Goal: Task Accomplishment & Management: Manage account settings

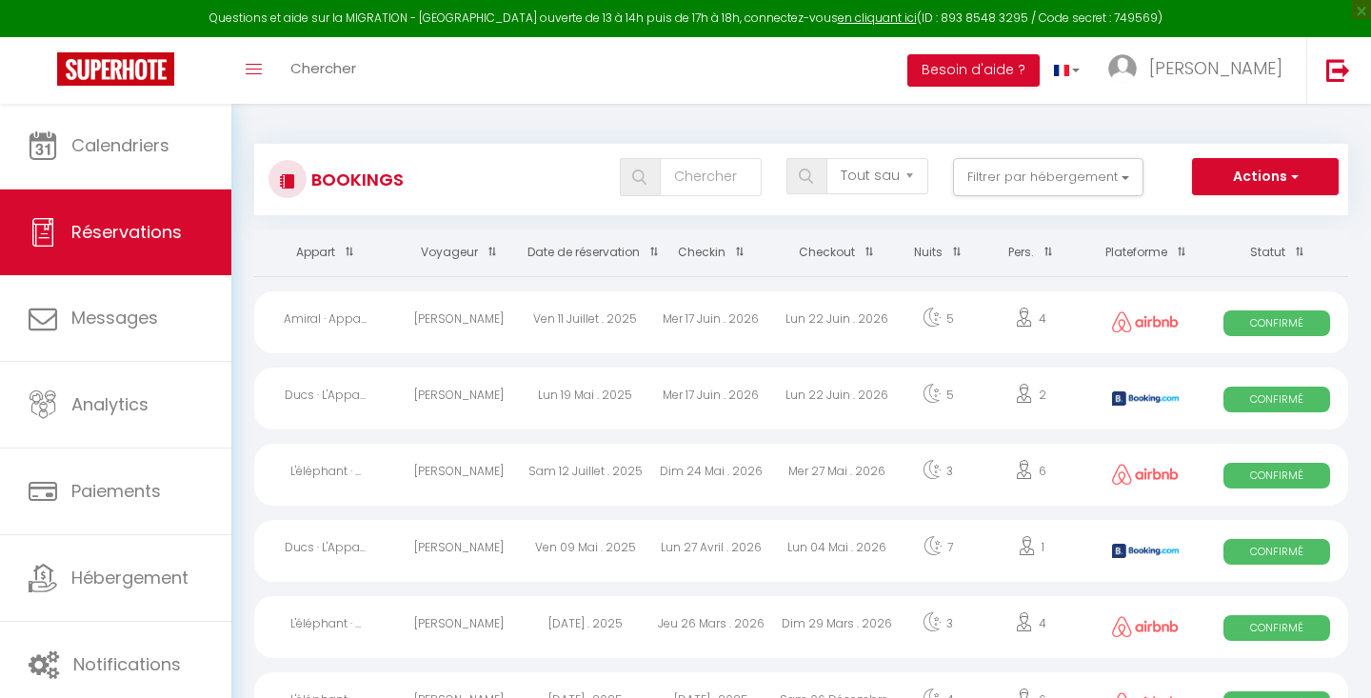
select select "not_cancelled"
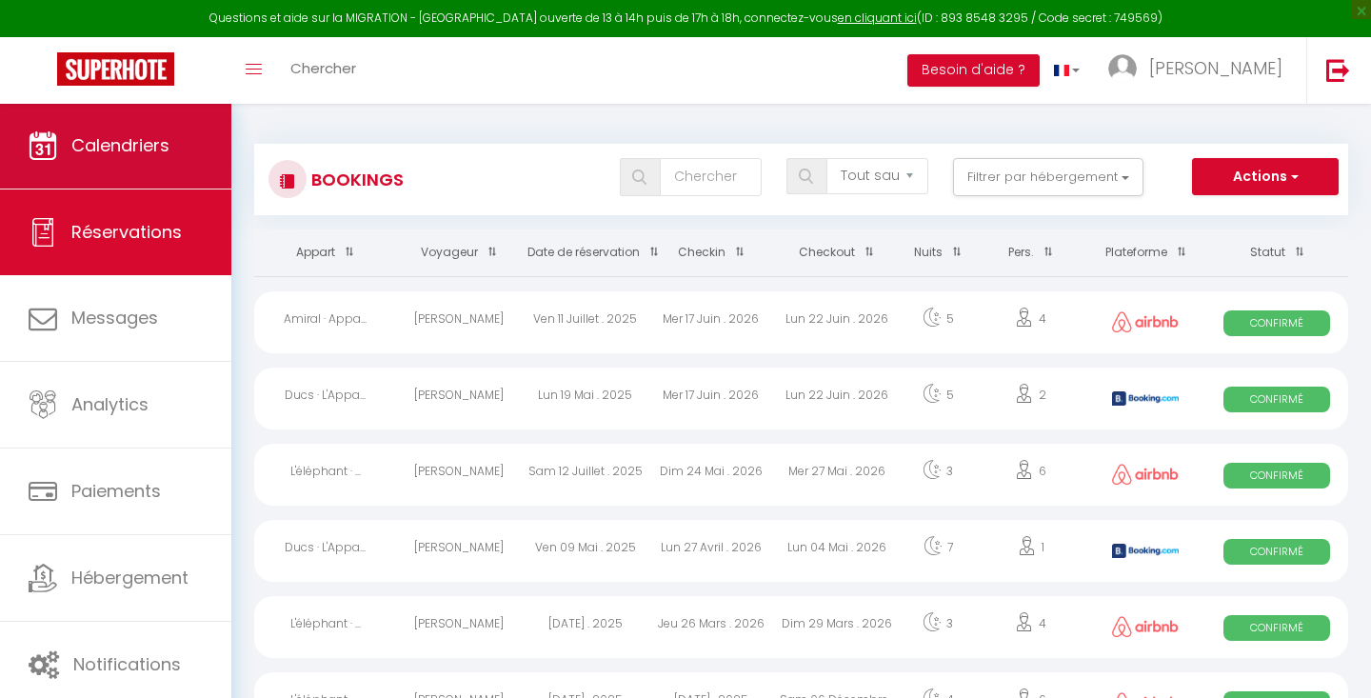
click at [136, 160] on link "Calendriers" at bounding box center [115, 146] width 231 height 86
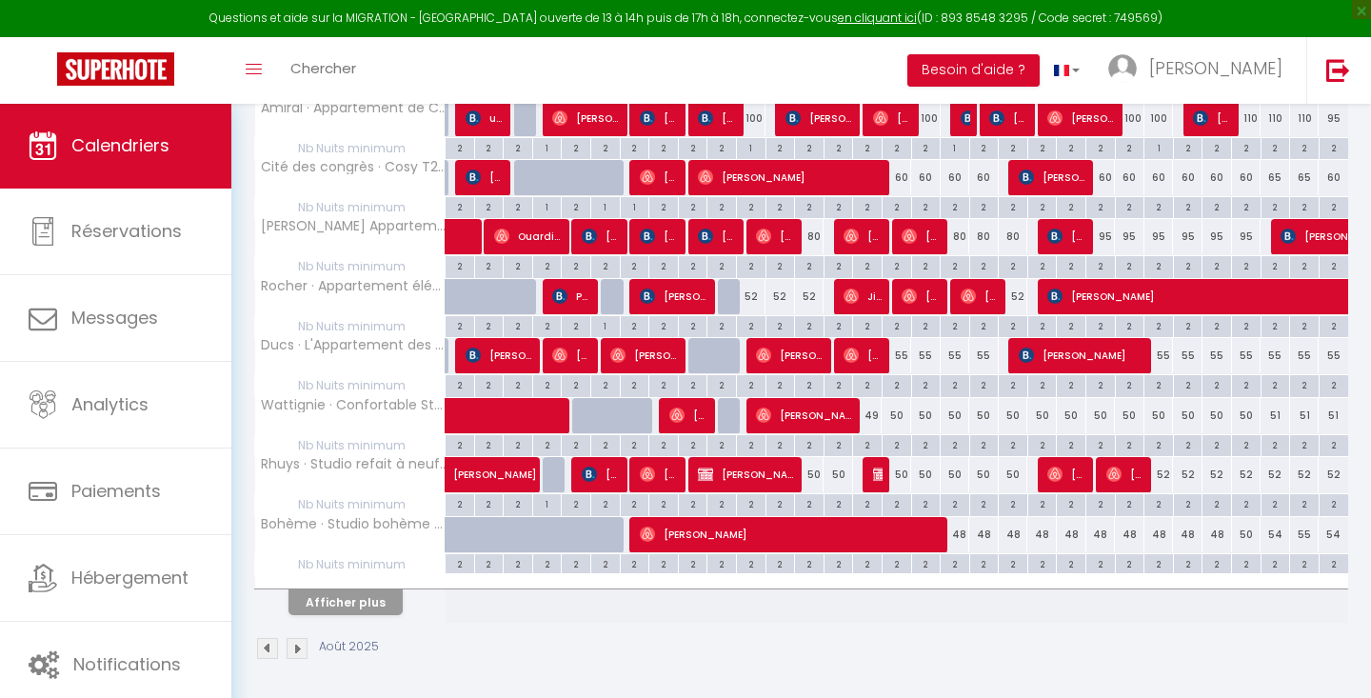
scroll to position [449, 0]
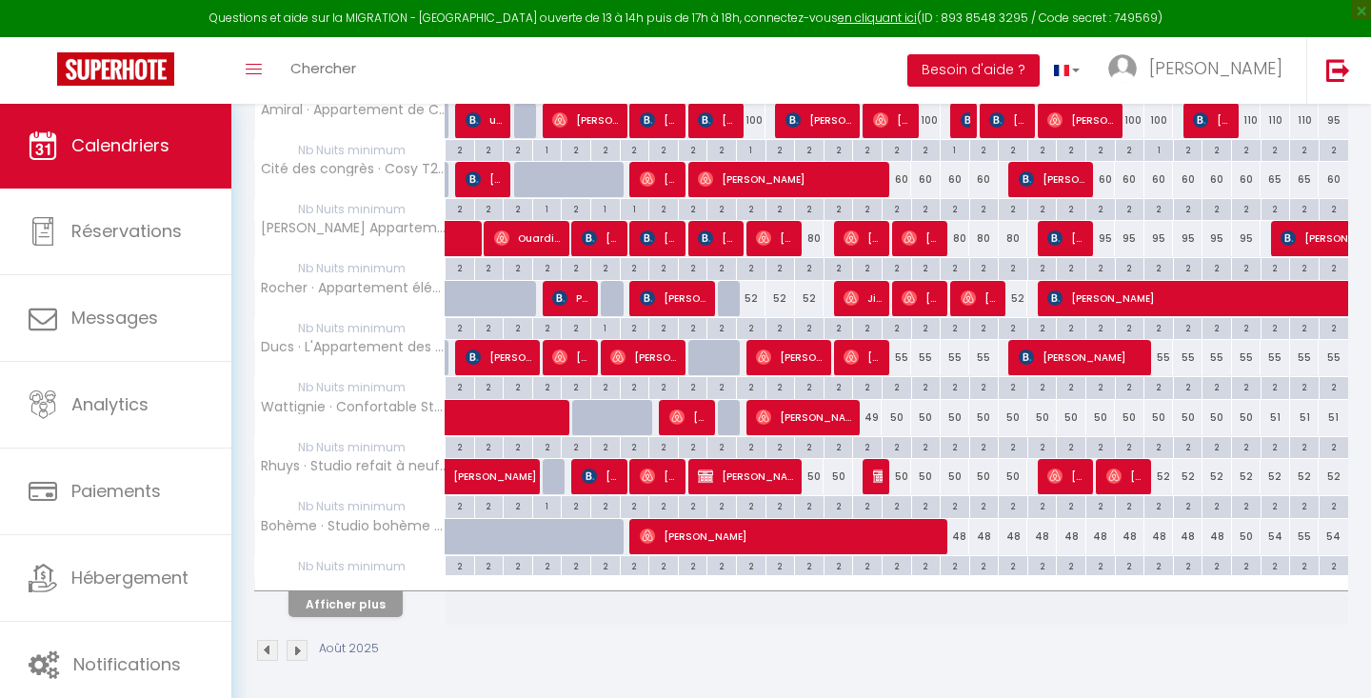
click at [689, 411] on span "[PERSON_NAME]" at bounding box center [688, 417] width 39 height 36
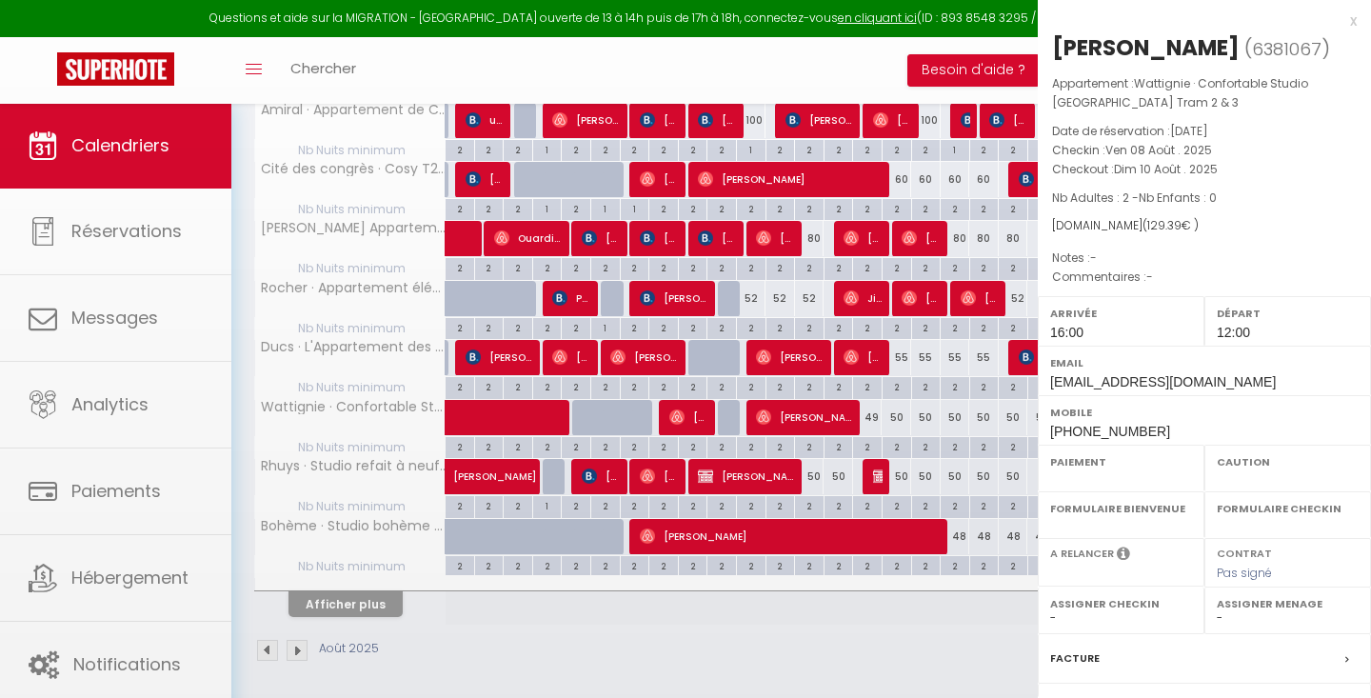
select select "OK"
select select "1"
select select "0"
select select "1"
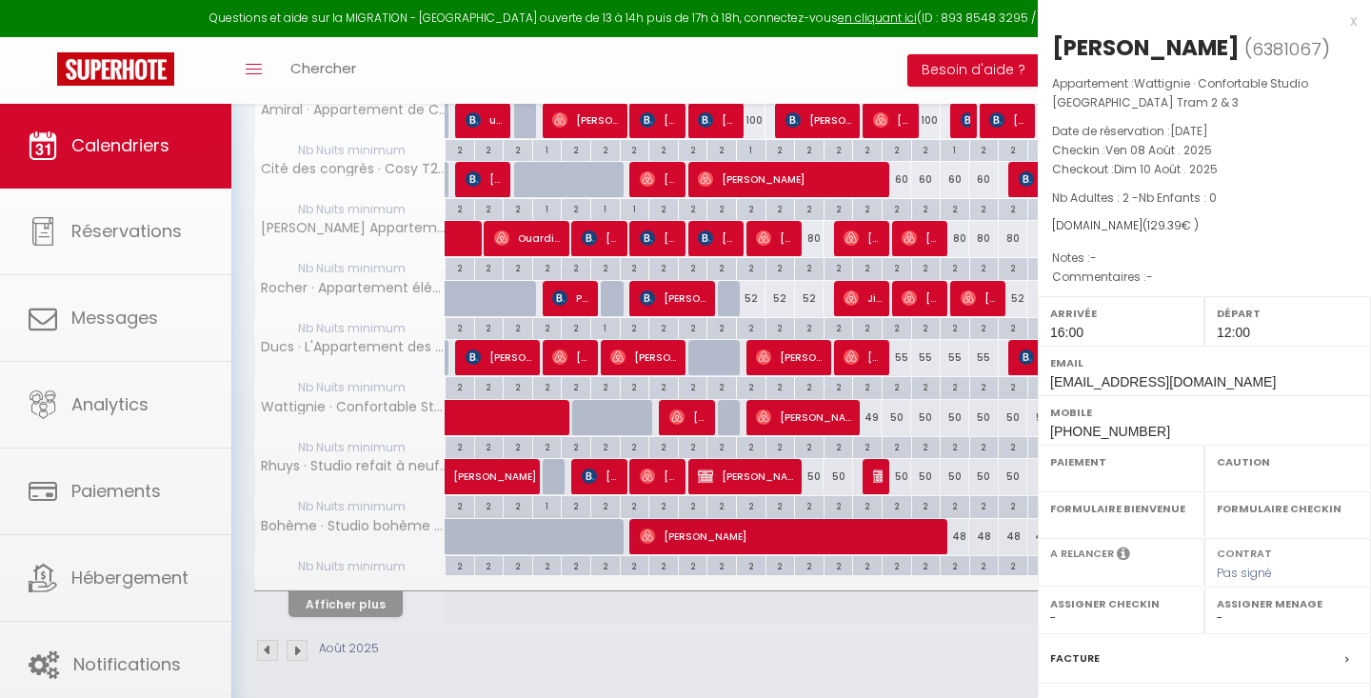
select select
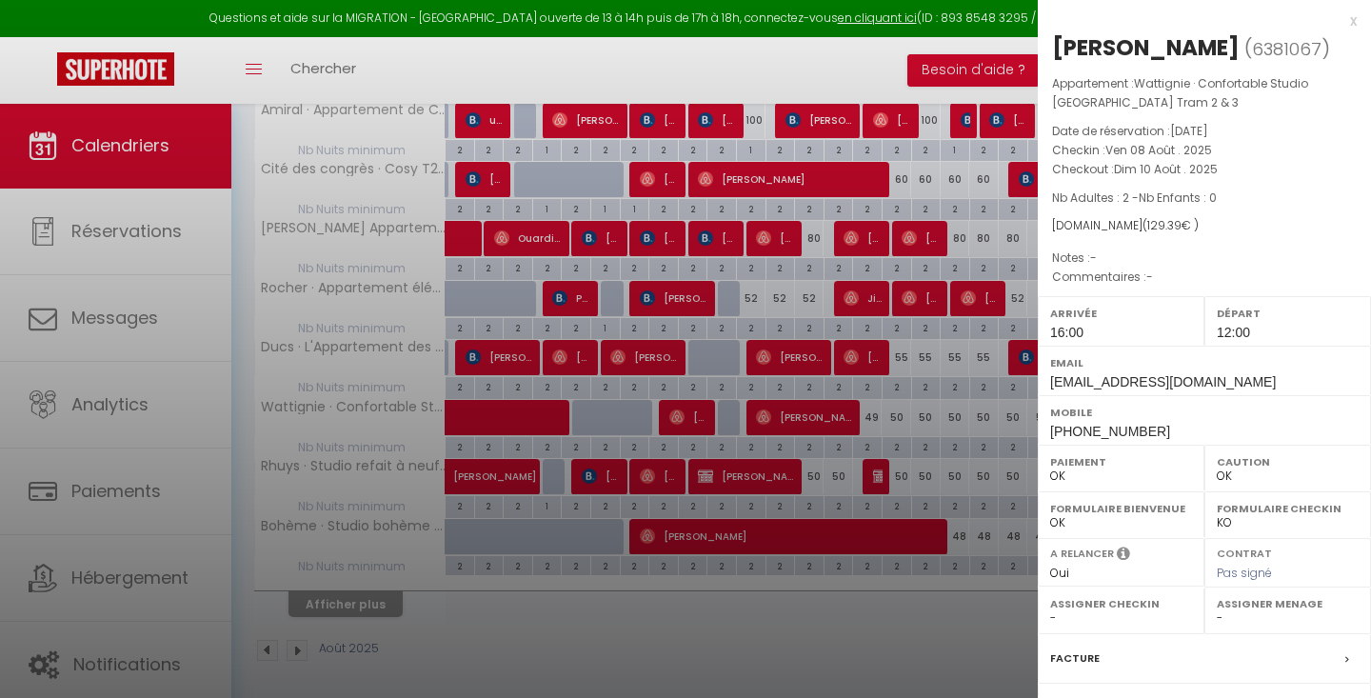
select select "28647"
click at [1351, 23] on div "x" at bounding box center [1197, 21] width 319 height 23
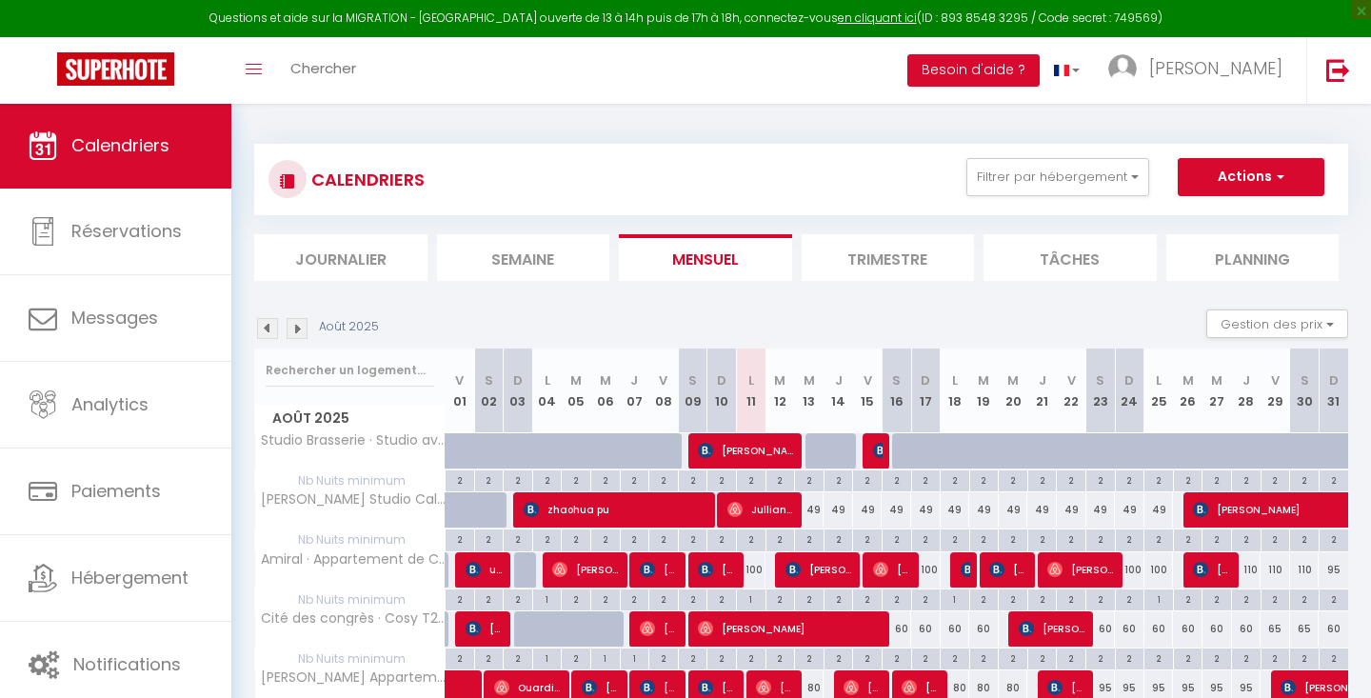
scroll to position [-2, 0]
click at [1037, 262] on li "Tâches" at bounding box center [1070, 257] width 173 height 47
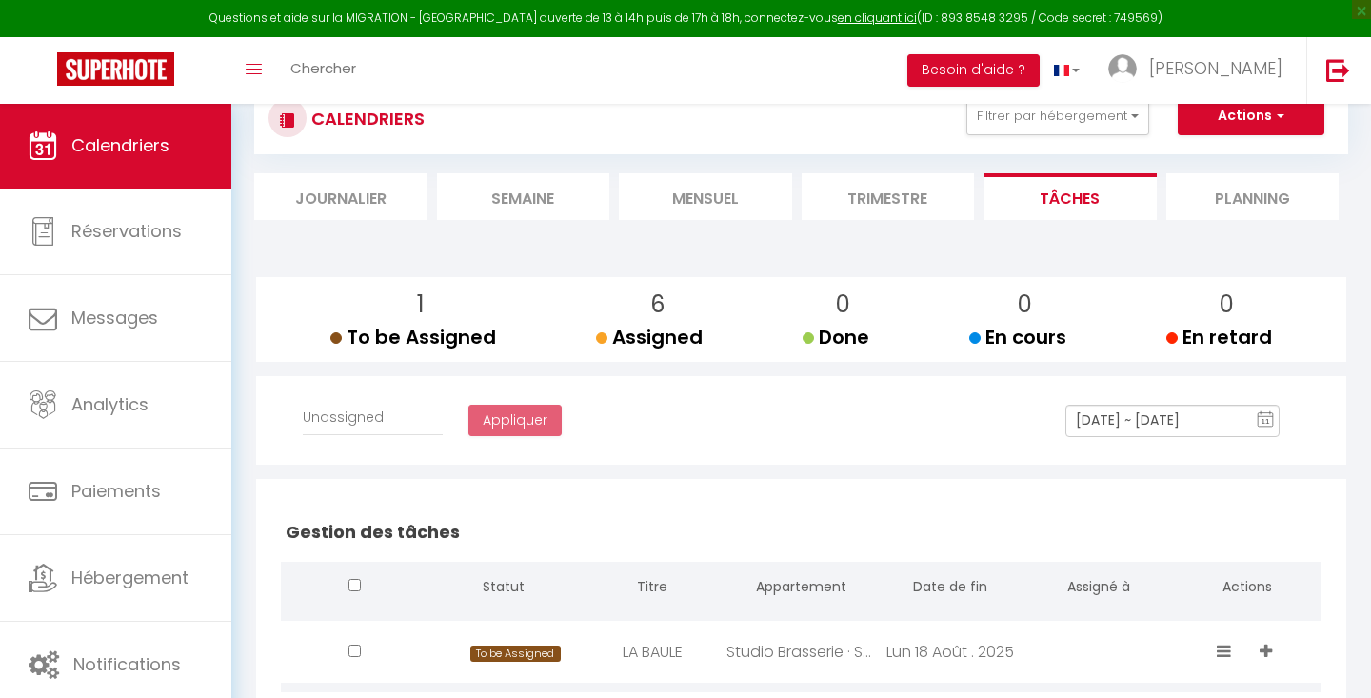
select select
checkbox input "false"
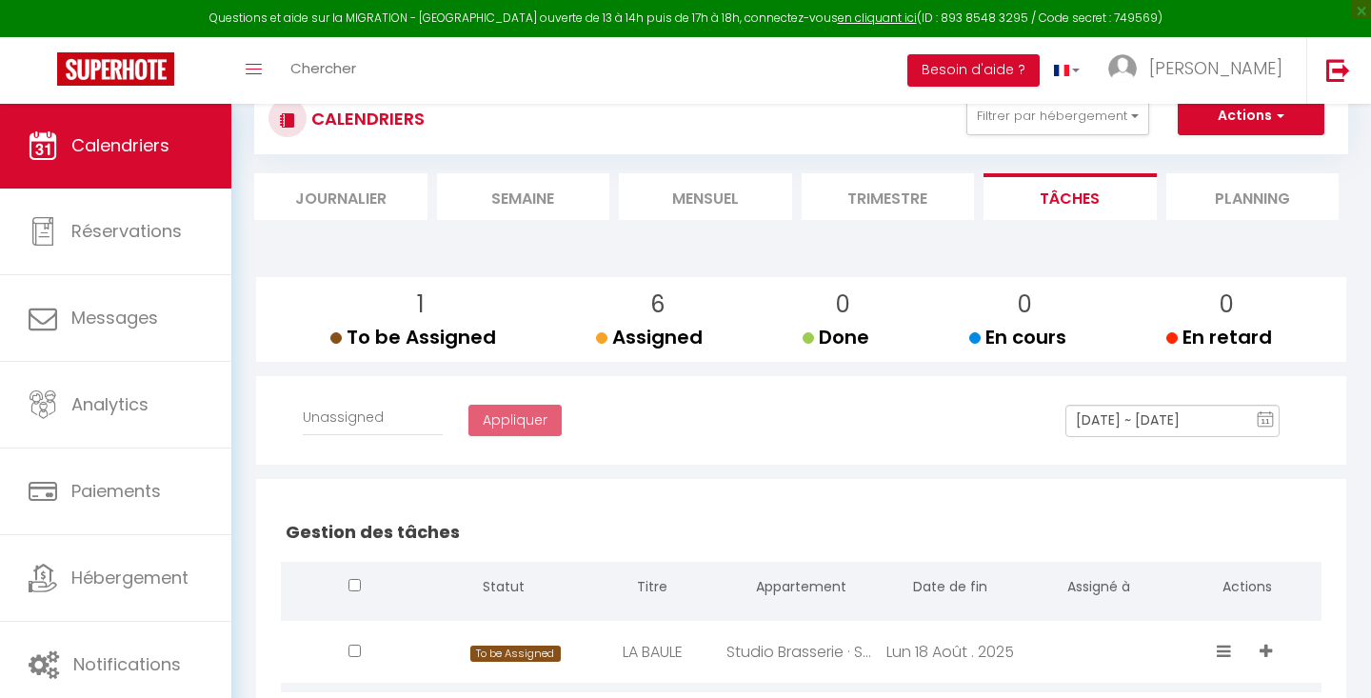
checkbox input "false"
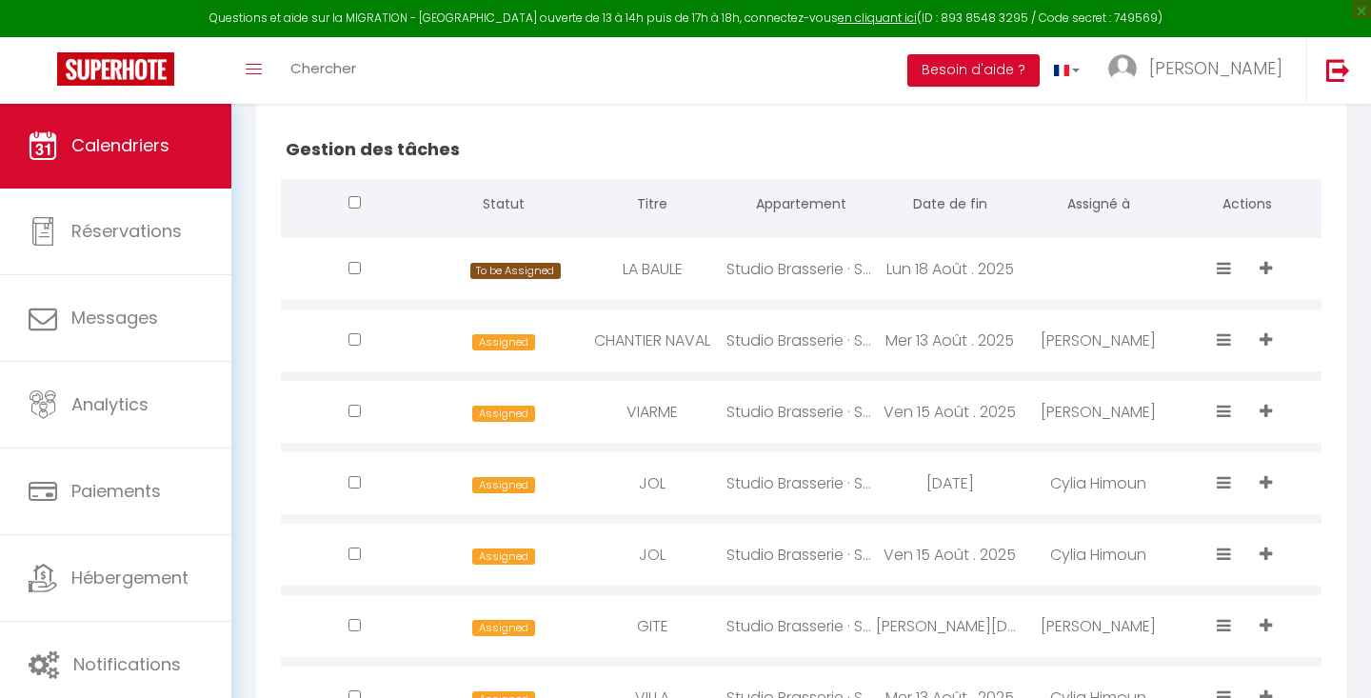
scroll to position [445, 0]
